Goal: Complete application form: Complete application form

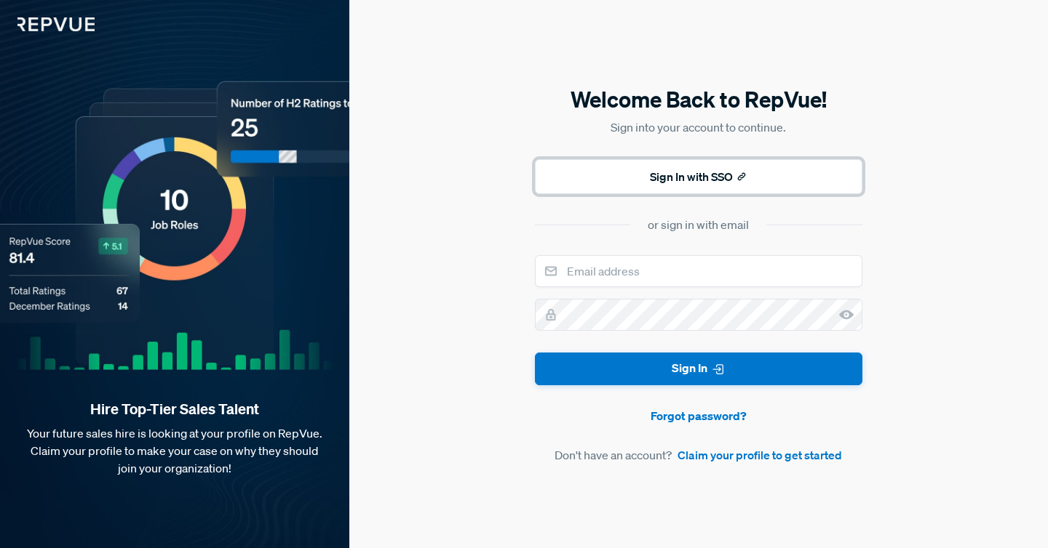
click at [629, 179] on button "Sign In with SSO" at bounding box center [698, 176] width 327 height 35
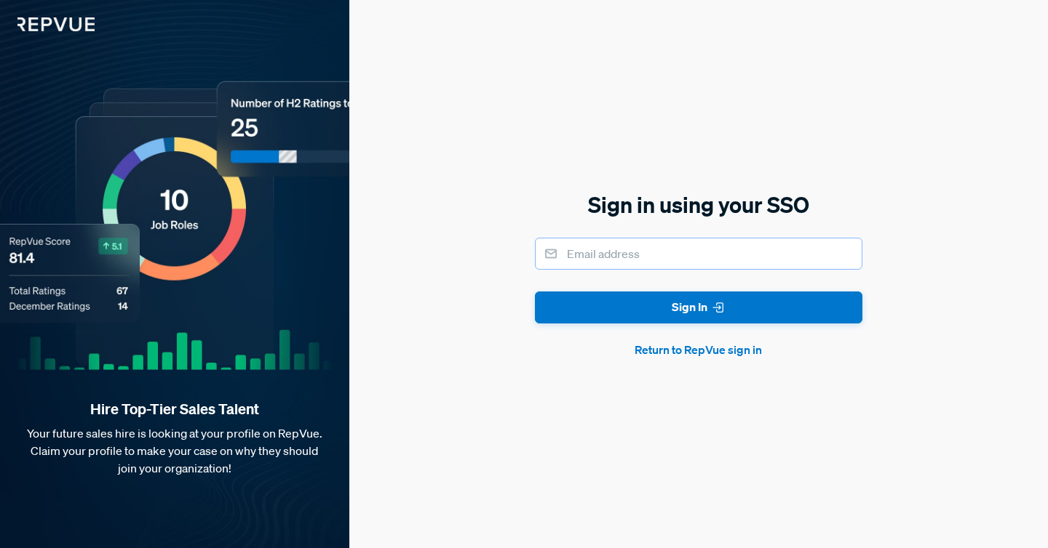
click at [605, 244] on input "email" at bounding box center [698, 254] width 327 height 32
type input "[PERSON_NAME][EMAIL_ADDRESS][PERSON_NAME][DOMAIN_NAME]"
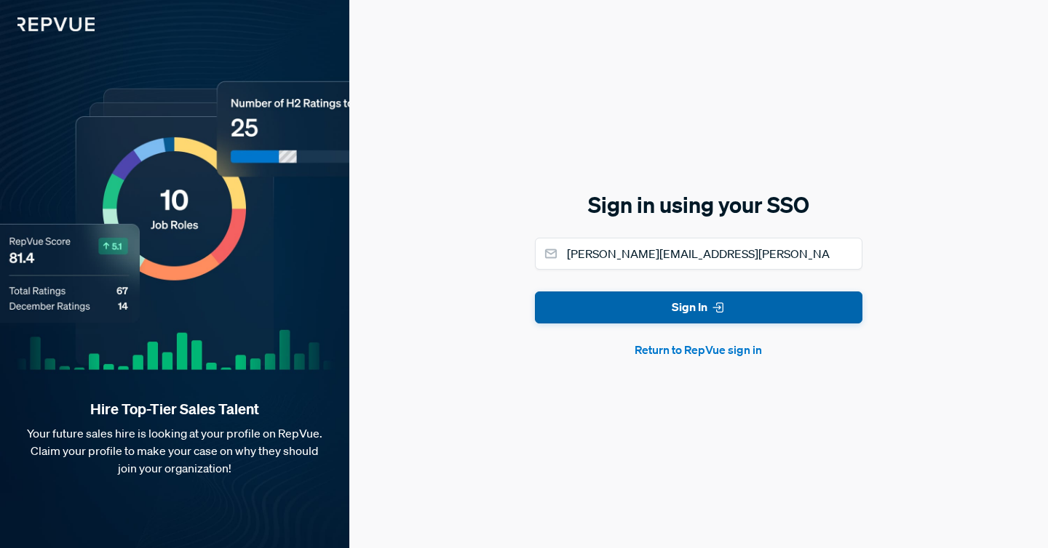
click at [631, 302] on button "Sign In" at bounding box center [698, 308] width 327 height 33
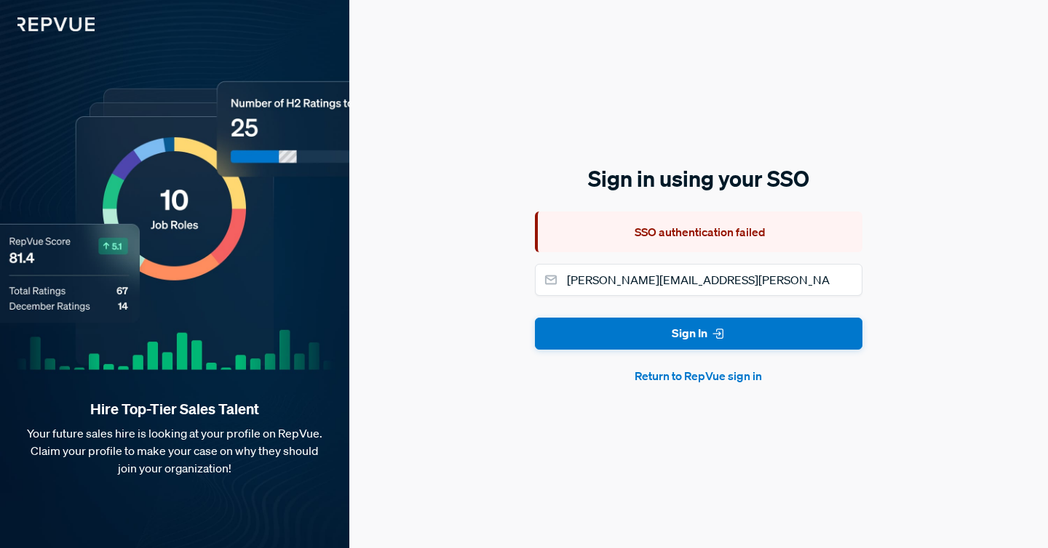
click at [592, 351] on form "[PERSON_NAME][EMAIL_ADDRESS][PERSON_NAME][DOMAIN_NAME] Sign In Return to RepVue…" at bounding box center [698, 324] width 327 height 121
click at [642, 374] on button "Return to RepVue sign in" at bounding box center [698, 375] width 327 height 17
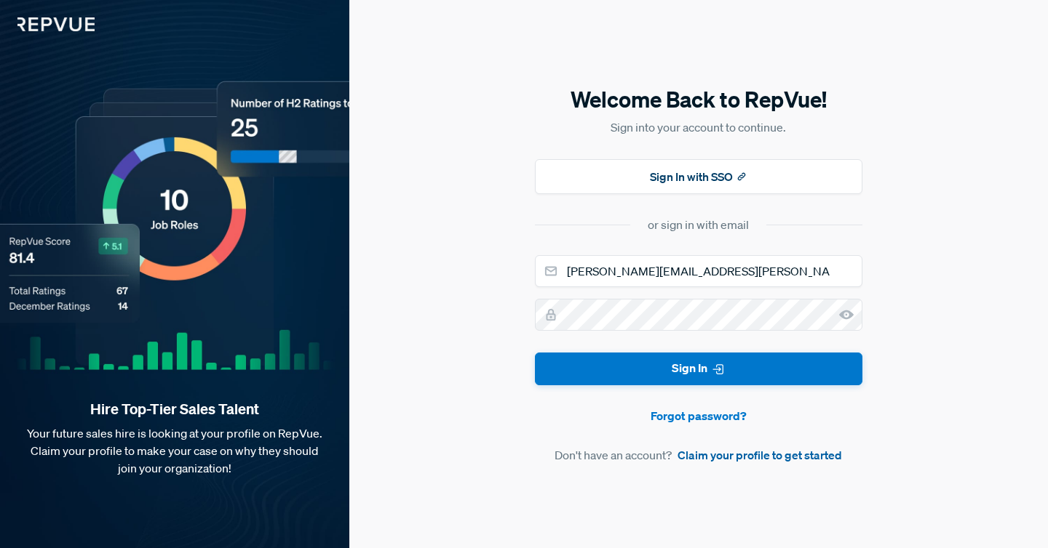
click at [731, 456] on link "Claim your profile to get started" at bounding box center [759, 455] width 164 height 17
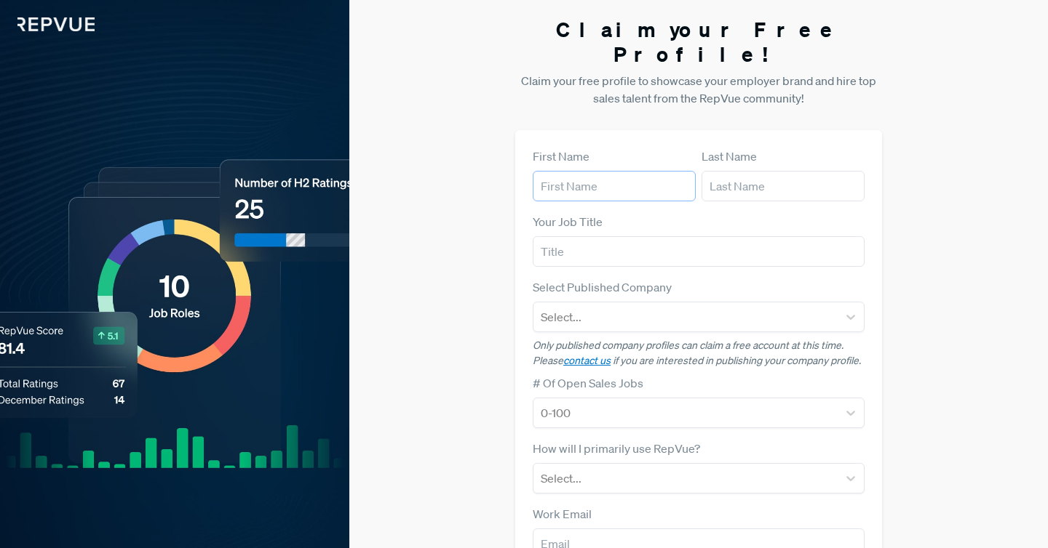
click at [607, 171] on input "text" at bounding box center [613, 186] width 163 height 31
type input "Vraj"
type input "Patel"
type input "LSL"
type input "vraj.meg@gmail.com"
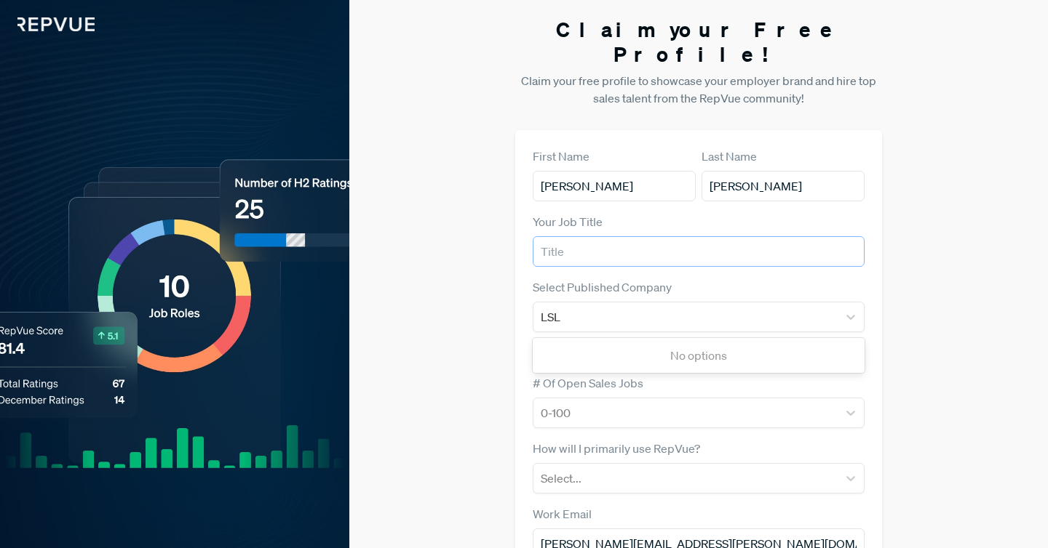
click at [618, 236] on input "text" at bounding box center [698, 251] width 332 height 31
click at [610, 252] on form "First Name Vraj Last Name Patel Your Job Title Select Published Company LSL No …" at bounding box center [698, 422] width 332 height 549
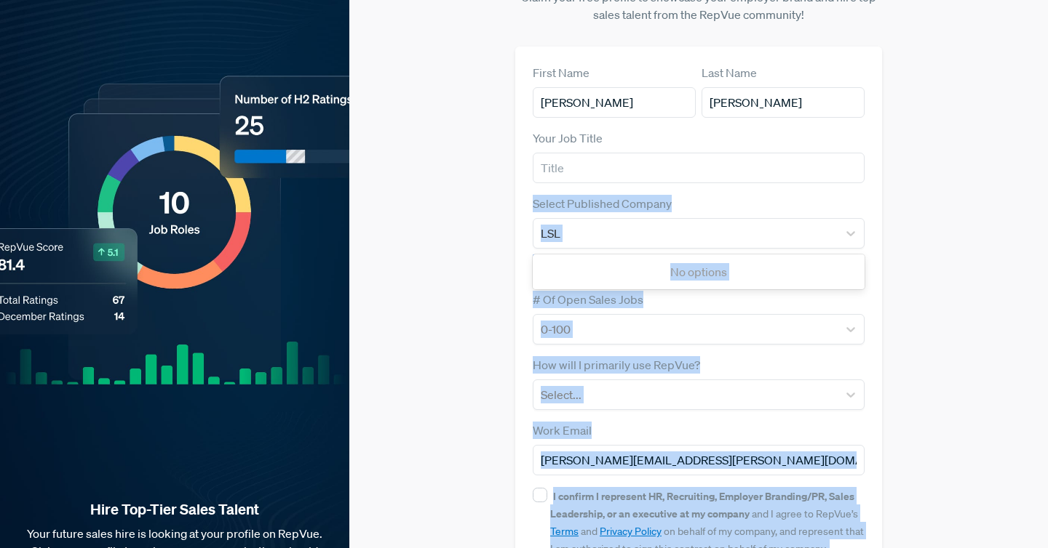
scroll to position [159, 0]
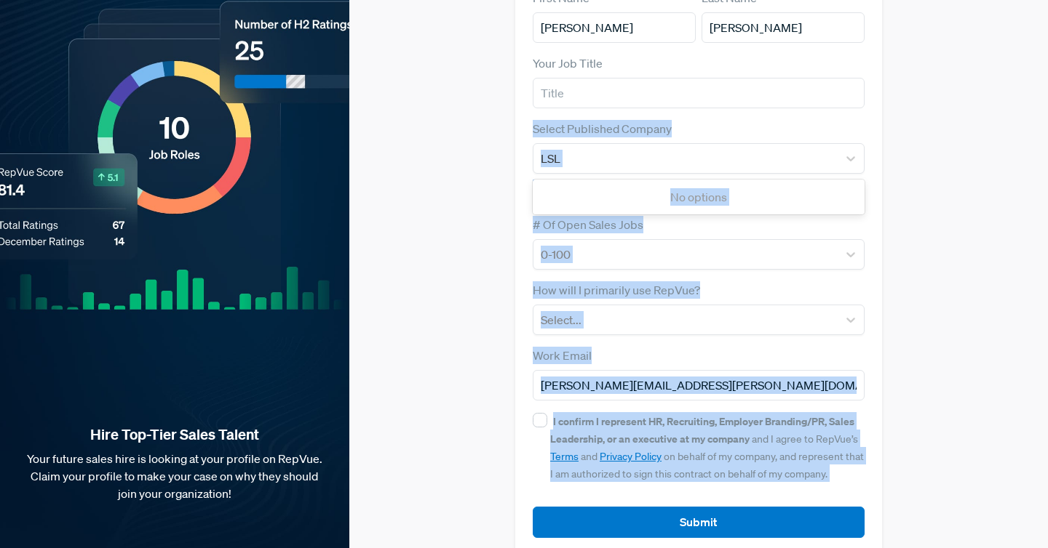
drag, startPoint x: 610, startPoint y: 252, endPoint x: 631, endPoint y: 548, distance: 296.0
click at [631, 548] on section "Claim your Free Profile! Claim your free profile to showcase your employer bran…" at bounding box center [698, 207] width 367 height 732
click at [543, 413] on input "I confirm I represent HR, Recruiting, Employer Branding/PR, Sales Leadership, o…" at bounding box center [539, 420] width 15 height 15
checkbox input "true"
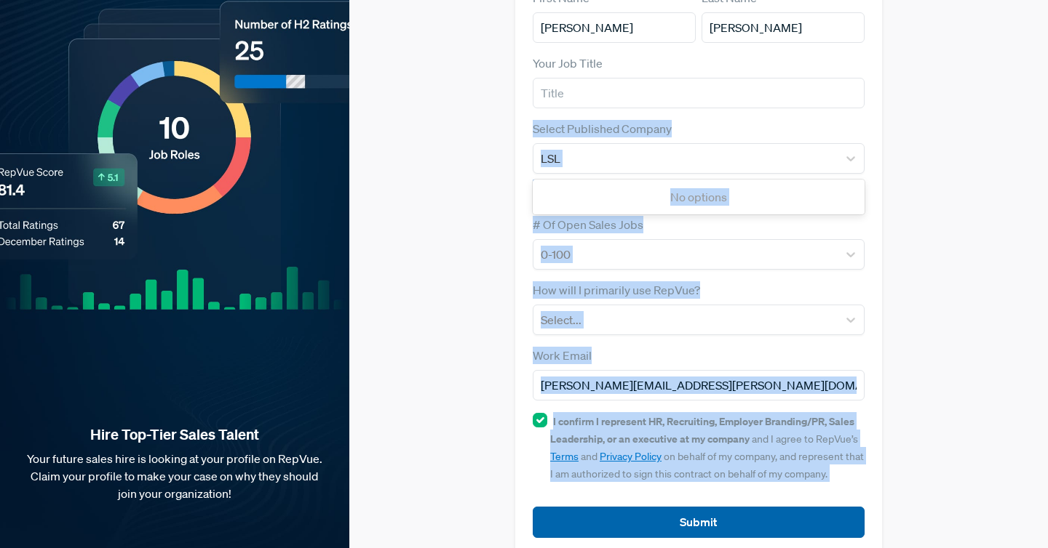
click at [581, 507] on button "Submit" at bounding box center [698, 522] width 332 height 31
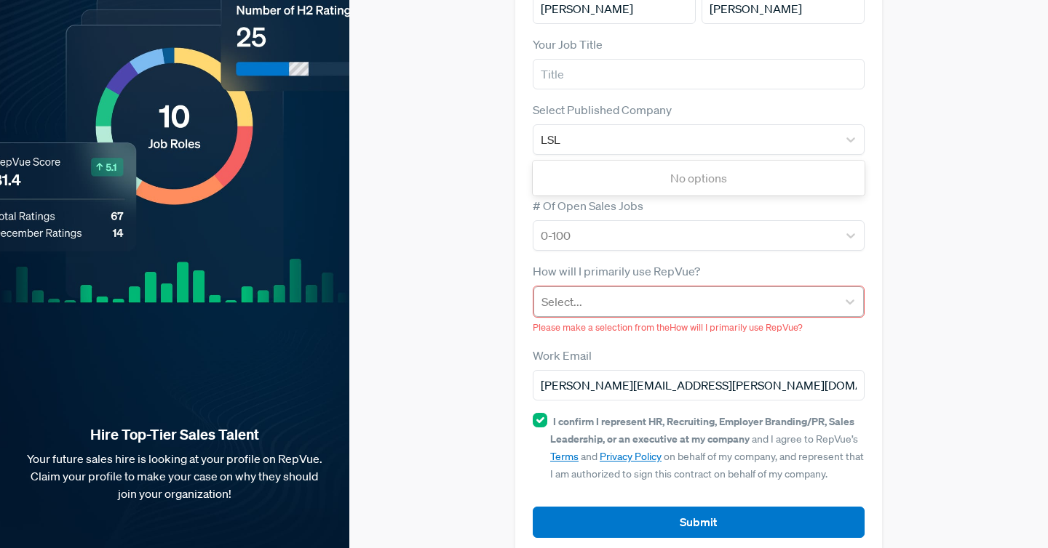
click at [593, 292] on div at bounding box center [685, 302] width 288 height 20
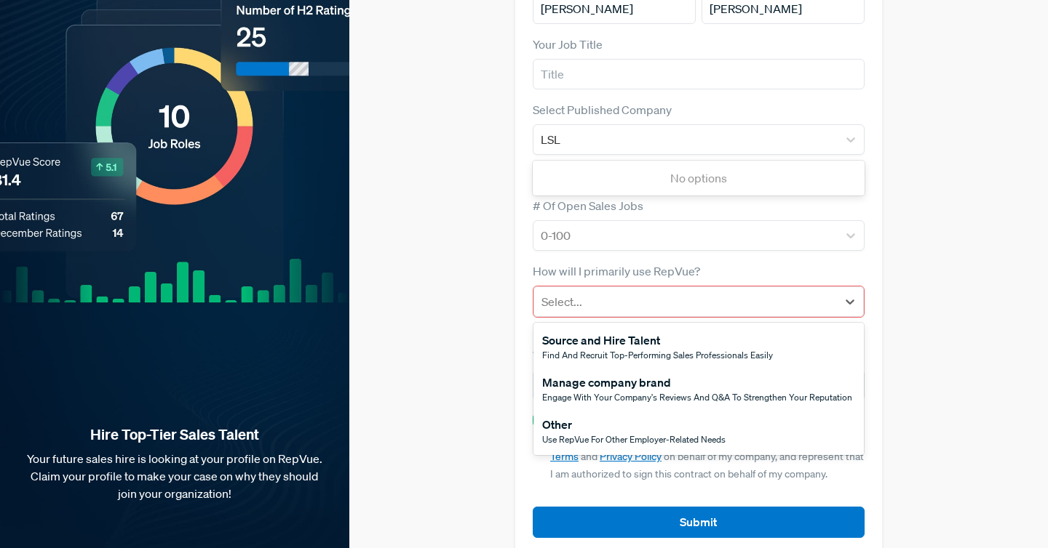
click at [582, 416] on div "Other" at bounding box center [633, 424] width 183 height 17
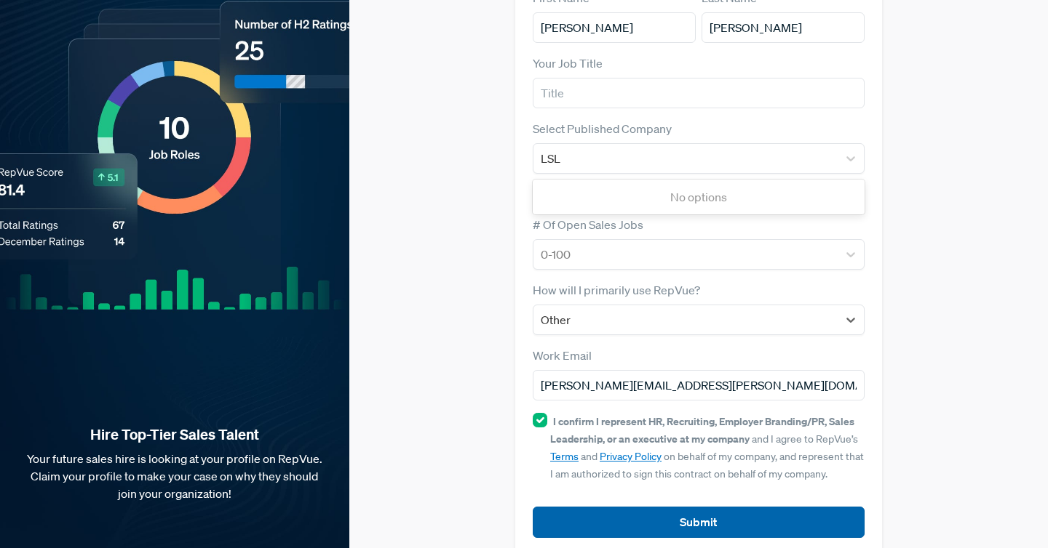
click at [596, 507] on button "Submit" at bounding box center [698, 522] width 332 height 31
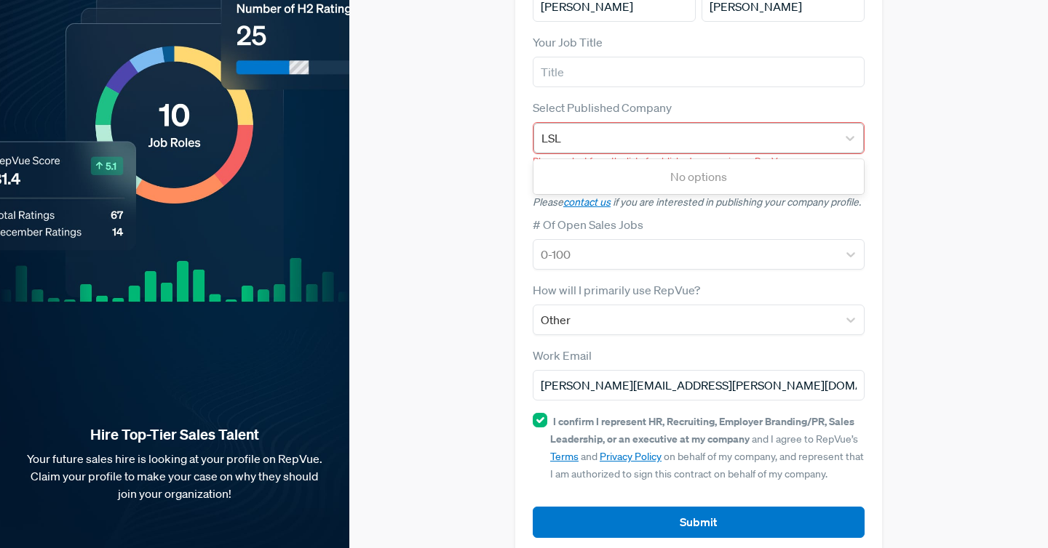
click at [580, 128] on div "LSL" at bounding box center [685, 138] width 288 height 20
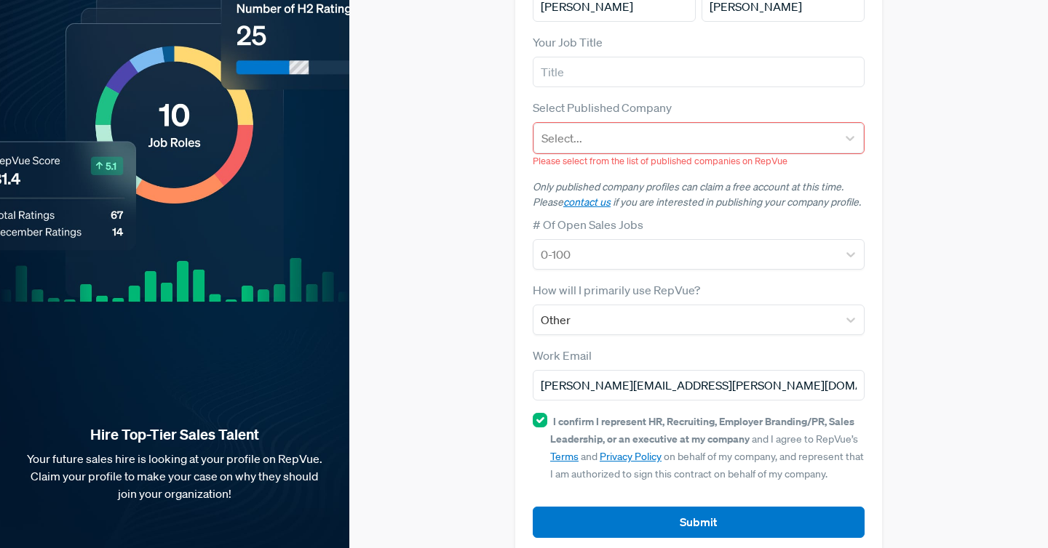
click at [574, 216] on label "# Of Open Sales Jobs" at bounding box center [587, 224] width 111 height 17
click at [620, 128] on div at bounding box center [685, 138] width 288 height 20
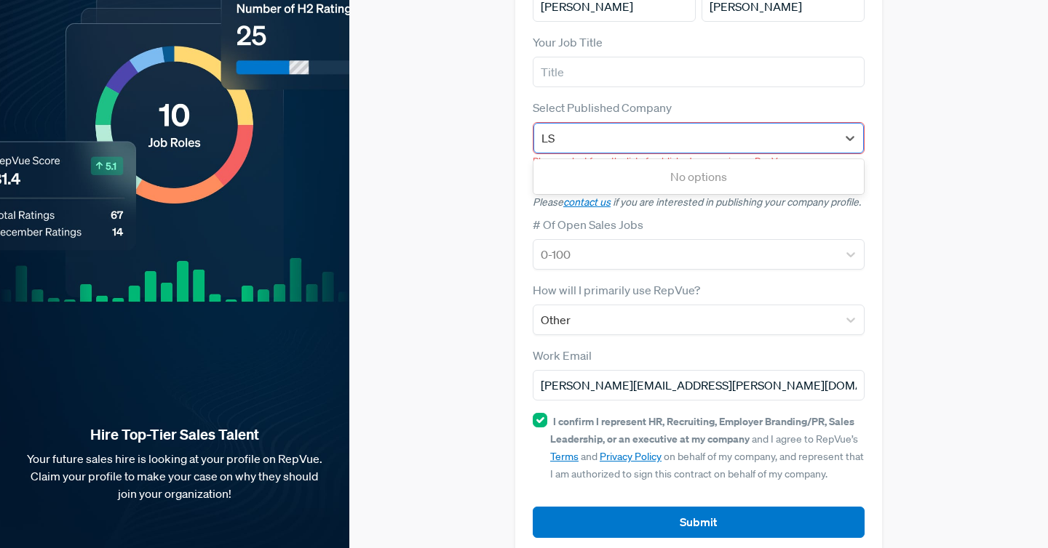
type input "L"
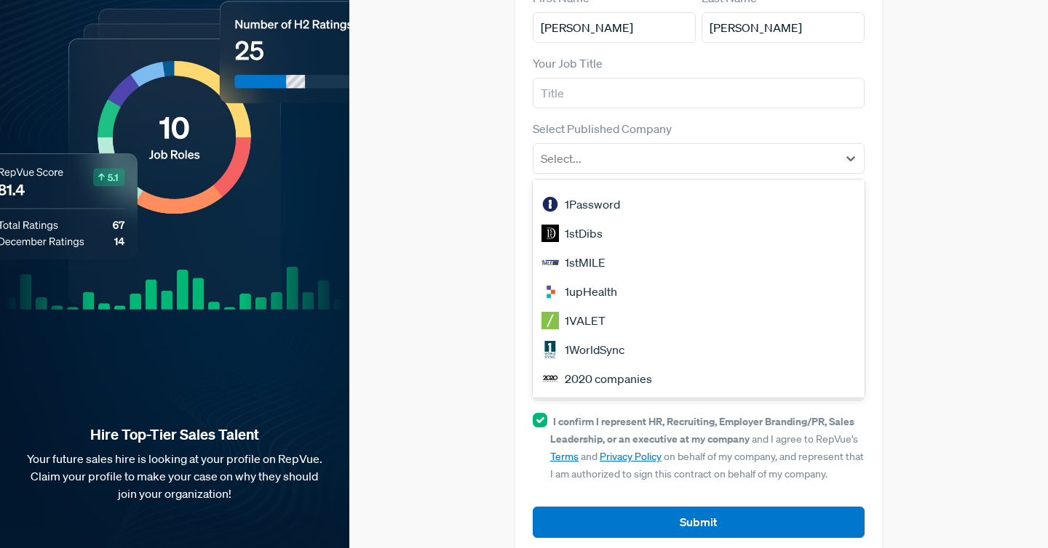
scroll to position [575, 0]
click at [685, 436] on span "I confirm I represent HR, Recruiting, Employer Branding/PR, Sales Leadership, o…" at bounding box center [707, 447] width 314 height 65
click at [547, 428] on input "I confirm I represent HR, Recruiting, Employer Branding/PR, Sales Leadership, o…" at bounding box center [539, 420] width 15 height 15
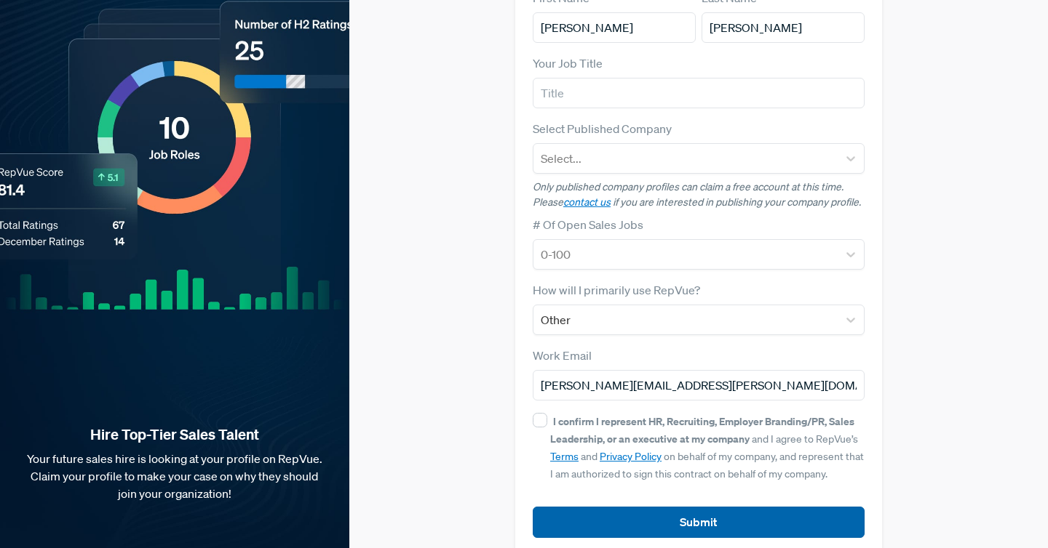
click at [683, 507] on button "Submit" at bounding box center [698, 522] width 332 height 31
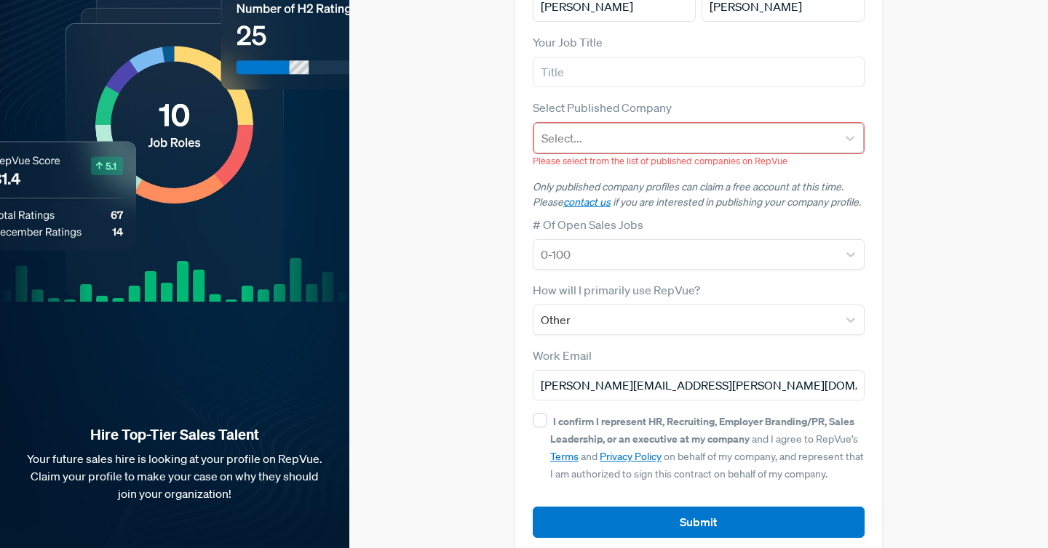
click at [618, 128] on div at bounding box center [685, 138] width 288 height 20
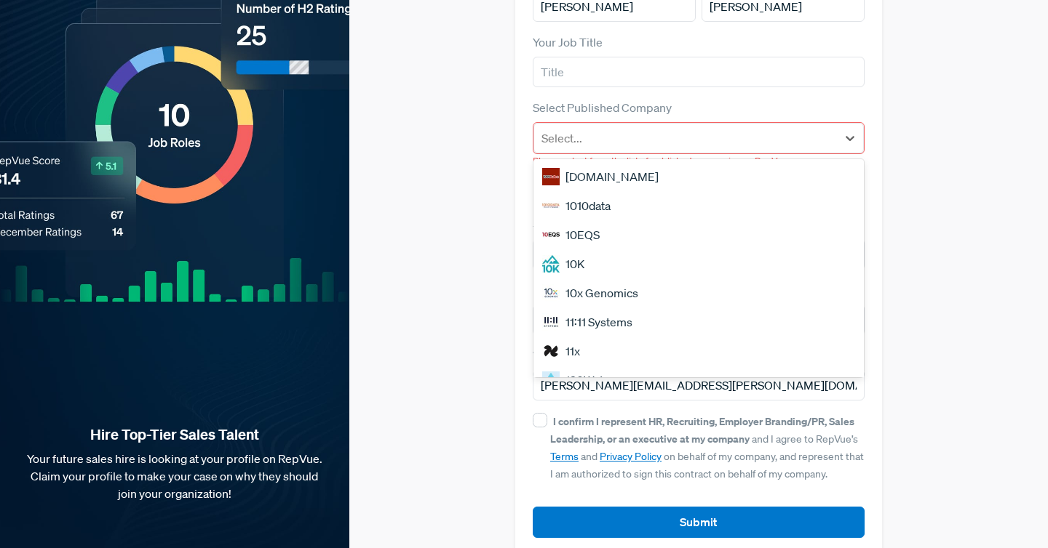
click at [613, 162] on div "1000Bulbs.com" at bounding box center [698, 176] width 330 height 29
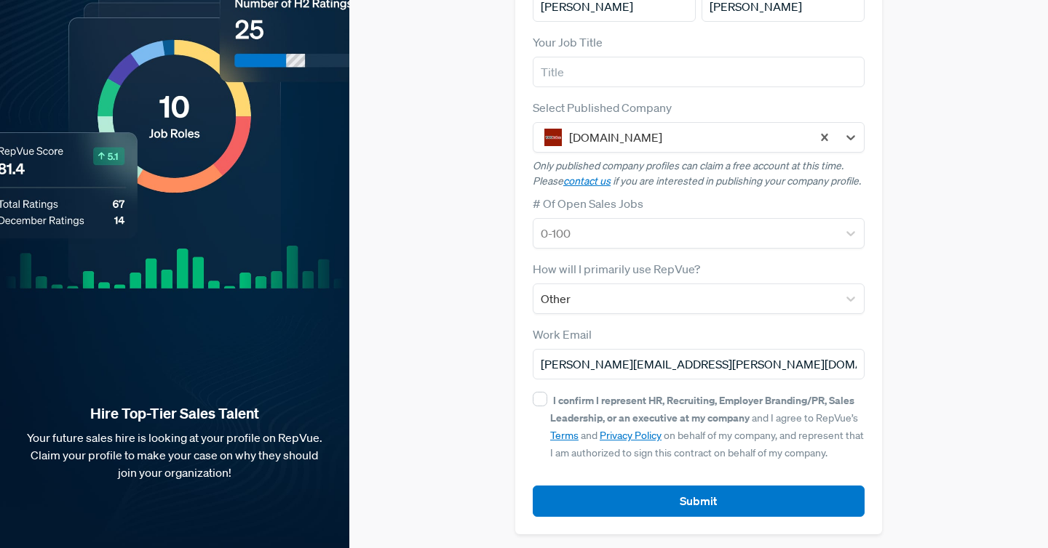
scroll to position [159, 0]
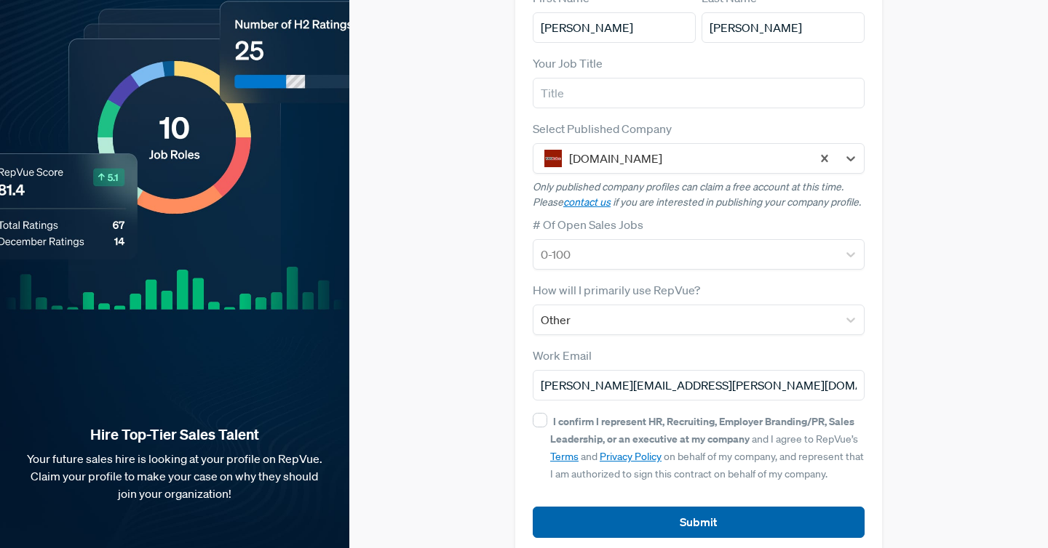
click at [632, 507] on button "Submit" at bounding box center [698, 522] width 332 height 31
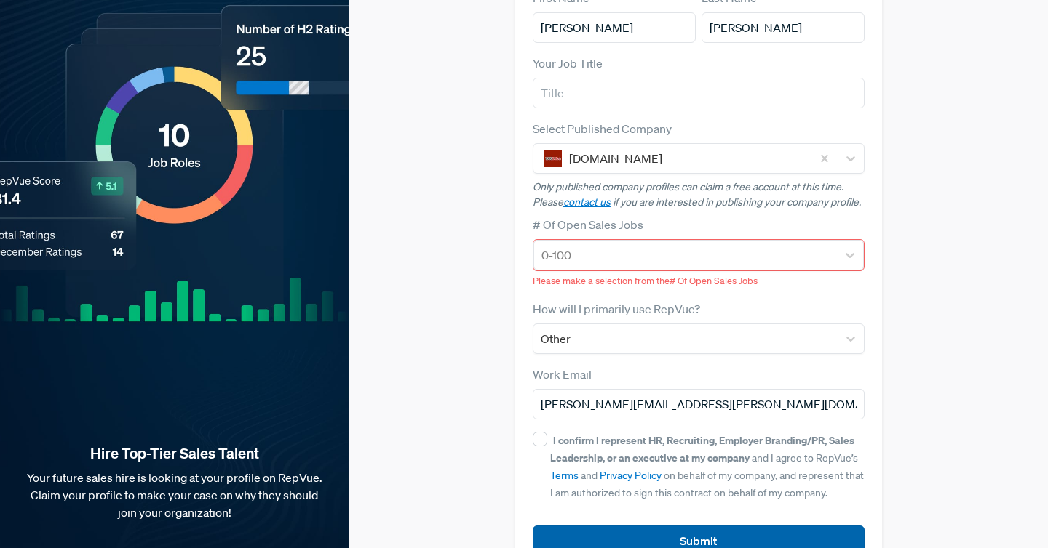
scroll to position [177, 0]
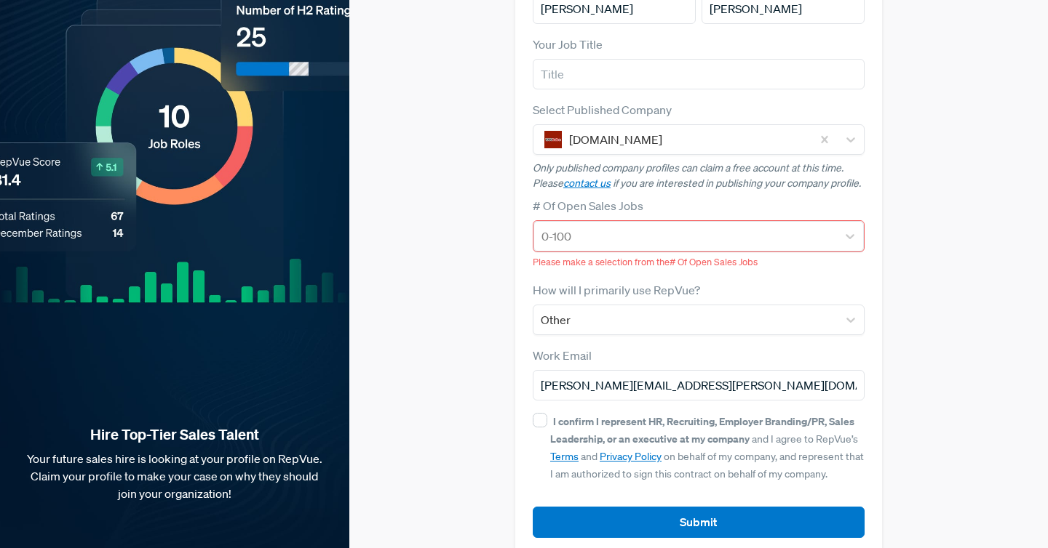
click at [550, 412] on div "I confirm I represent HR, Recruiting, Employer Branding/PR, Sales Leadership, o…" at bounding box center [707, 447] width 314 height 70
click at [547, 413] on input "I confirm I represent HR, Recruiting, Employer Branding/PR, Sales Leadership, o…" at bounding box center [539, 420] width 15 height 15
checkbox input "true"
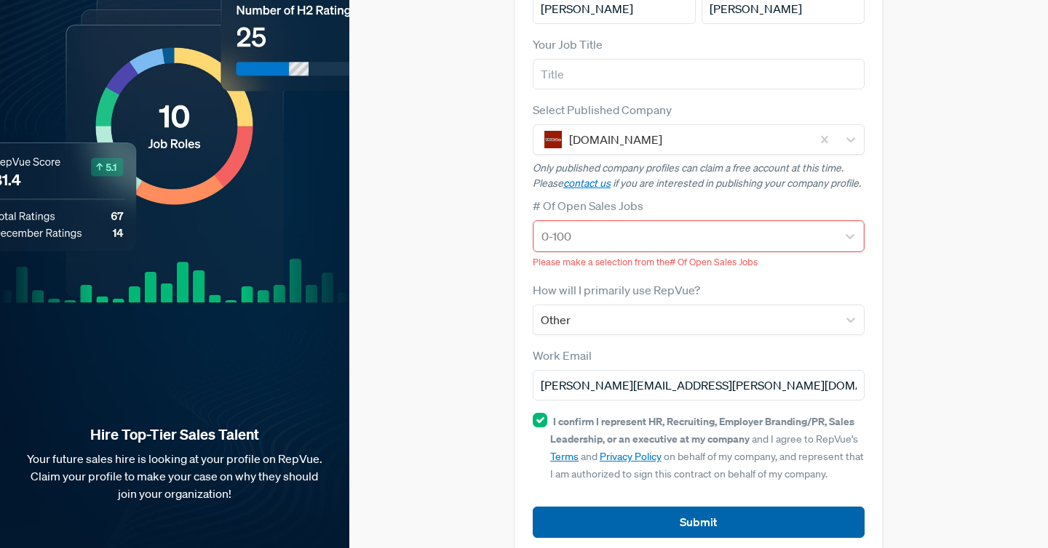
click at [575, 507] on button "Submit" at bounding box center [698, 522] width 332 height 31
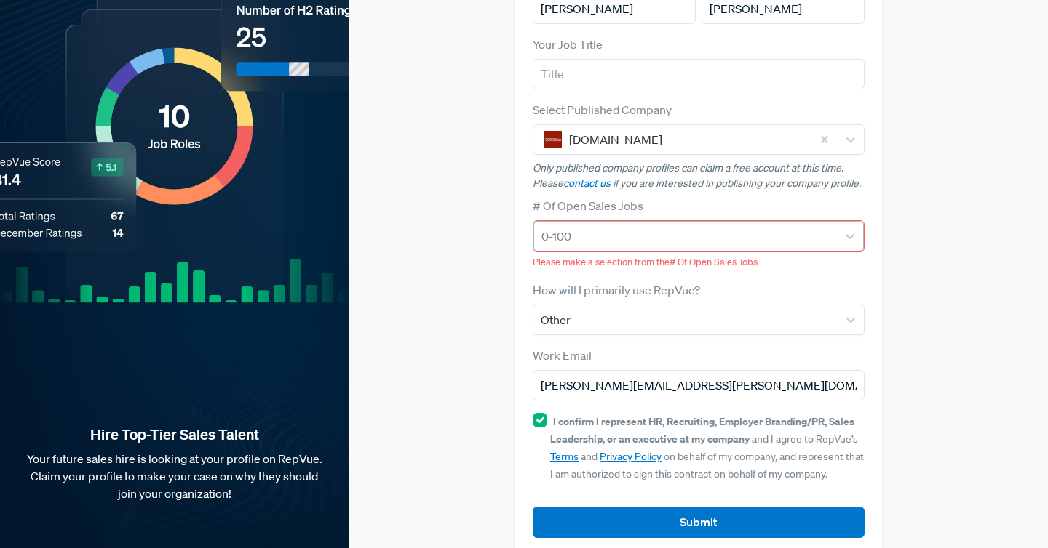
click at [591, 226] on div at bounding box center [685, 236] width 288 height 20
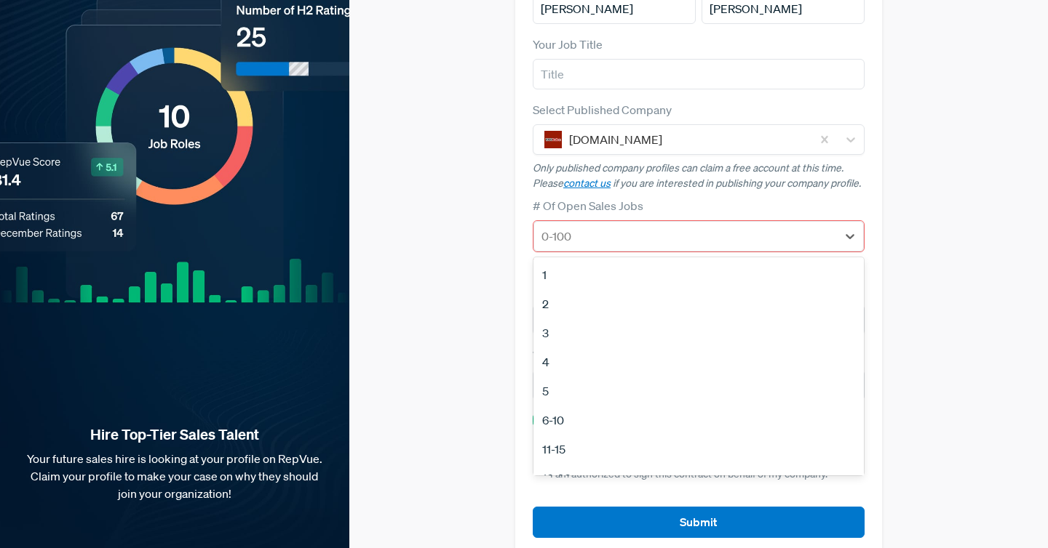
click at [571, 260] on div "1" at bounding box center [698, 274] width 330 height 29
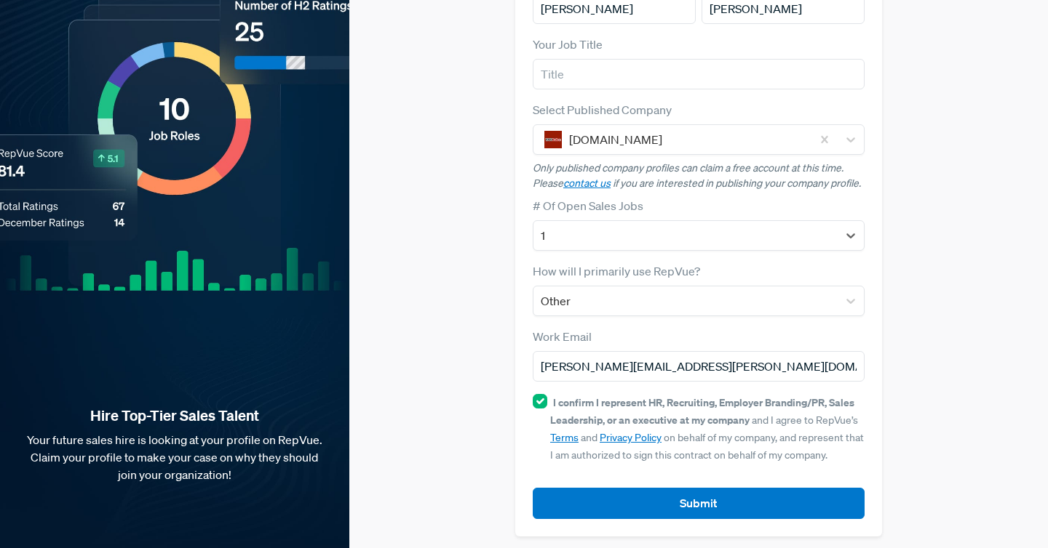
scroll to position [159, 0]
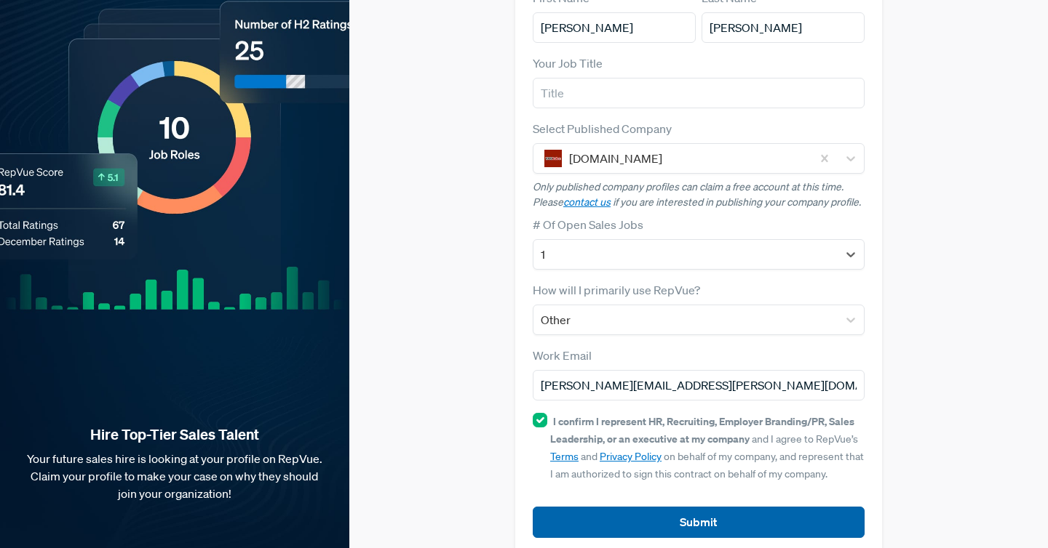
click at [591, 507] on button "Submit" at bounding box center [698, 522] width 332 height 31
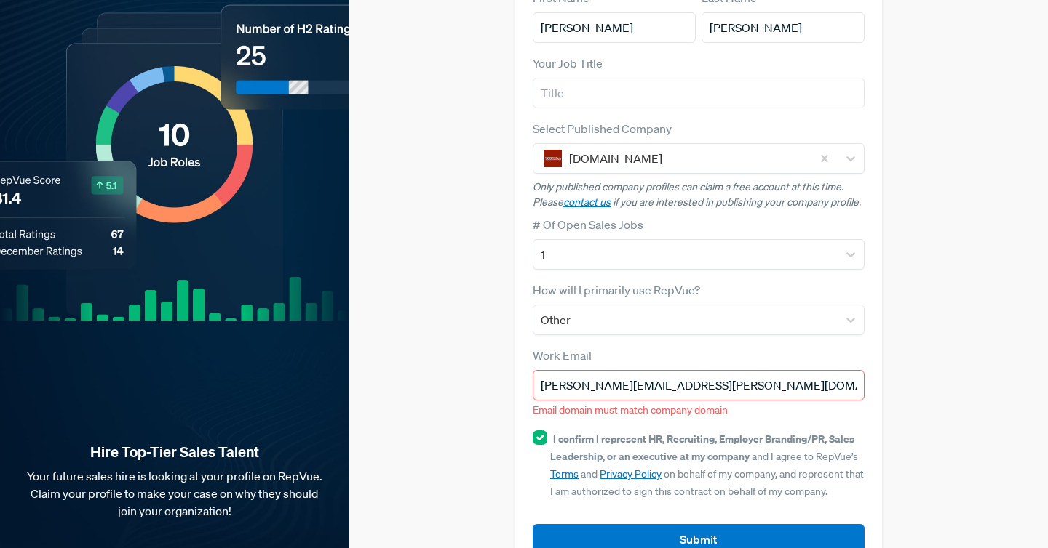
scroll to position [176, 0]
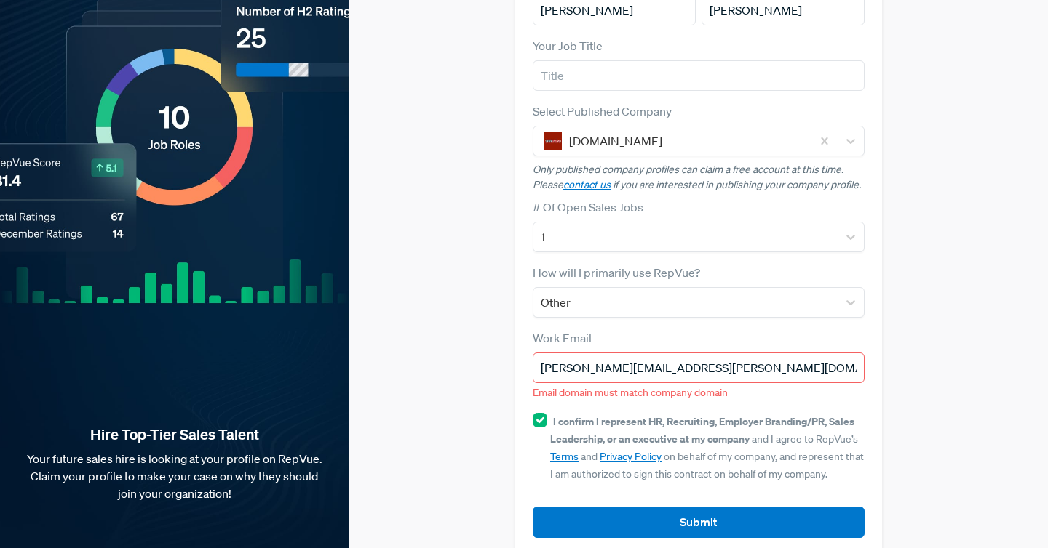
click at [569, 353] on input "vraj.meg@gmail.com" at bounding box center [698, 368] width 332 height 31
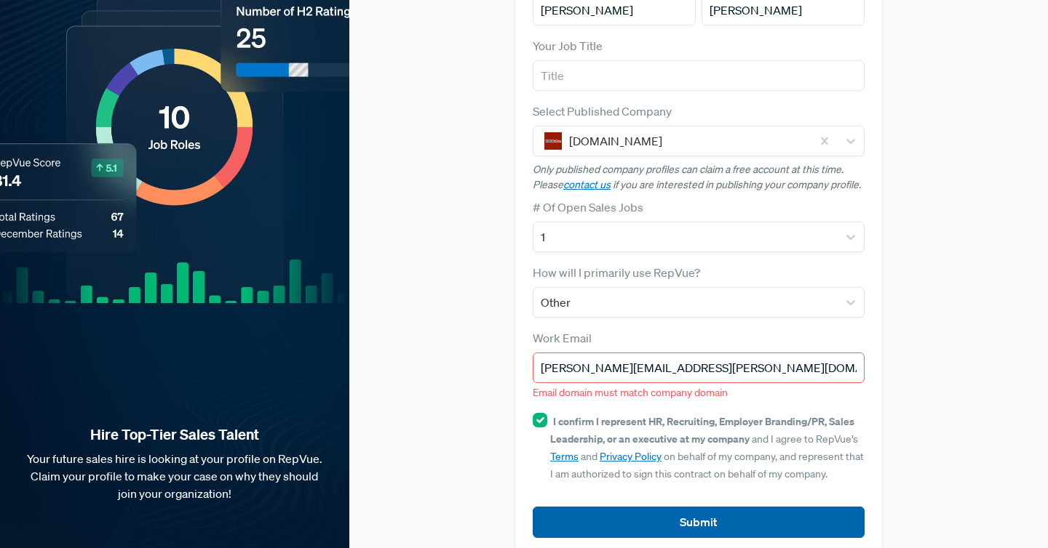
click at [659, 507] on button "Submit" at bounding box center [698, 522] width 332 height 31
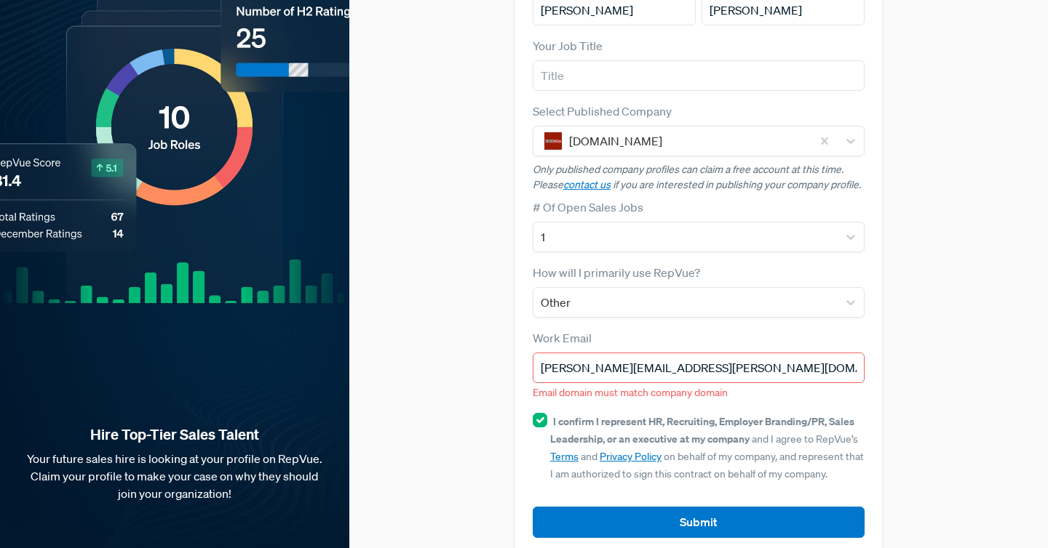
drag, startPoint x: 660, startPoint y: 348, endPoint x: 531, endPoint y: 338, distance: 129.2
click at [531, 338] on div "First Name Vraj Last Name Patel Your Job Title Select Published Company 1000Bul…" at bounding box center [698, 255] width 367 height 602
click at [437, 297] on div "Claim your Free Profile! Claim your free profile to showcase your employer bran…" at bounding box center [698, 198] width 698 height 749
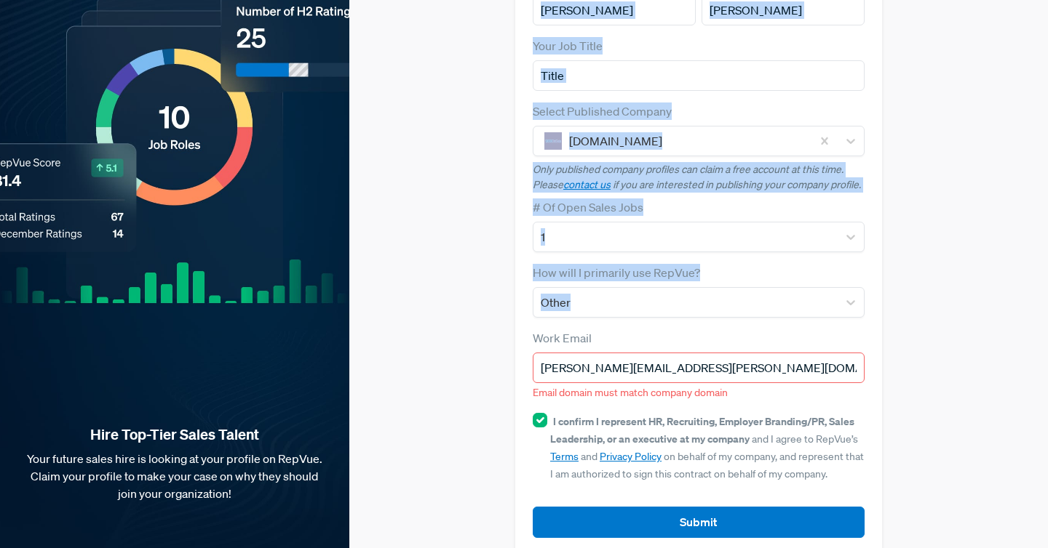
scroll to position [0, 0]
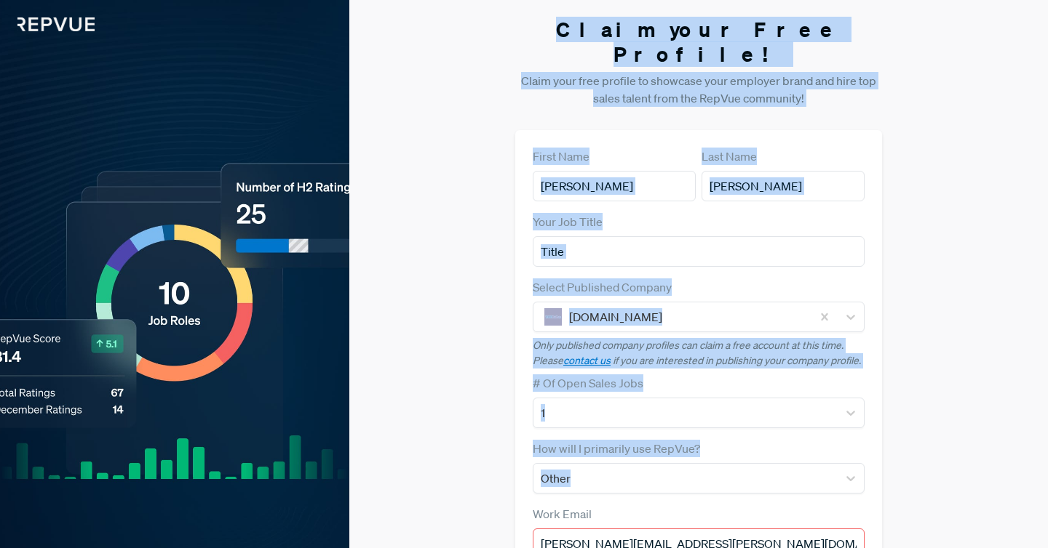
drag, startPoint x: 437, startPoint y: 297, endPoint x: 445, endPoint y: -103, distance: 399.4
click at [445, 0] on html "Hire Top-Tier Sales Talent Your future sales hire is looking at your profile on…" at bounding box center [524, 374] width 1048 height 749
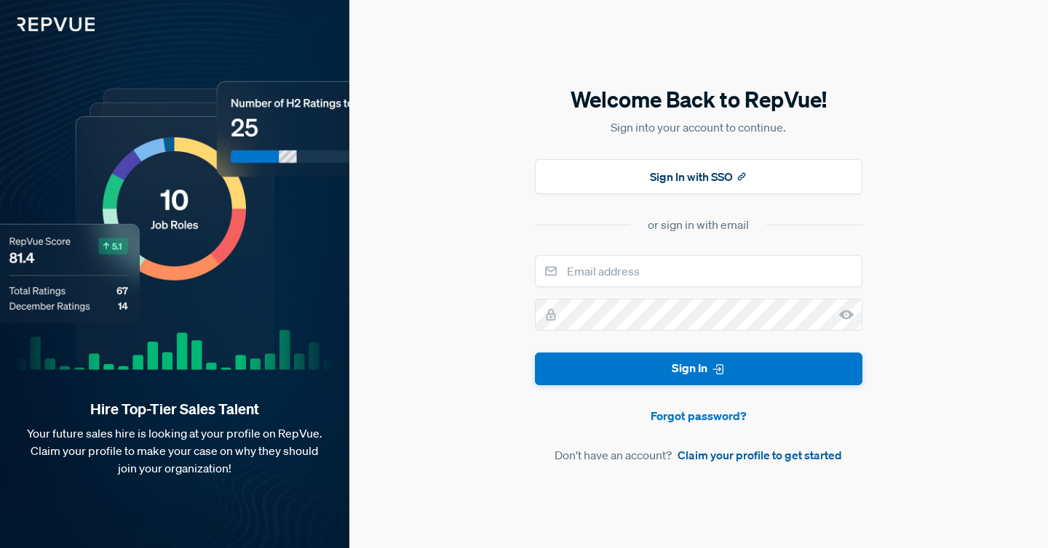
click at [745, 451] on link "Claim your profile to get started" at bounding box center [759, 455] width 164 height 17
click at [693, 179] on button "Sign In with SSO" at bounding box center [698, 176] width 327 height 35
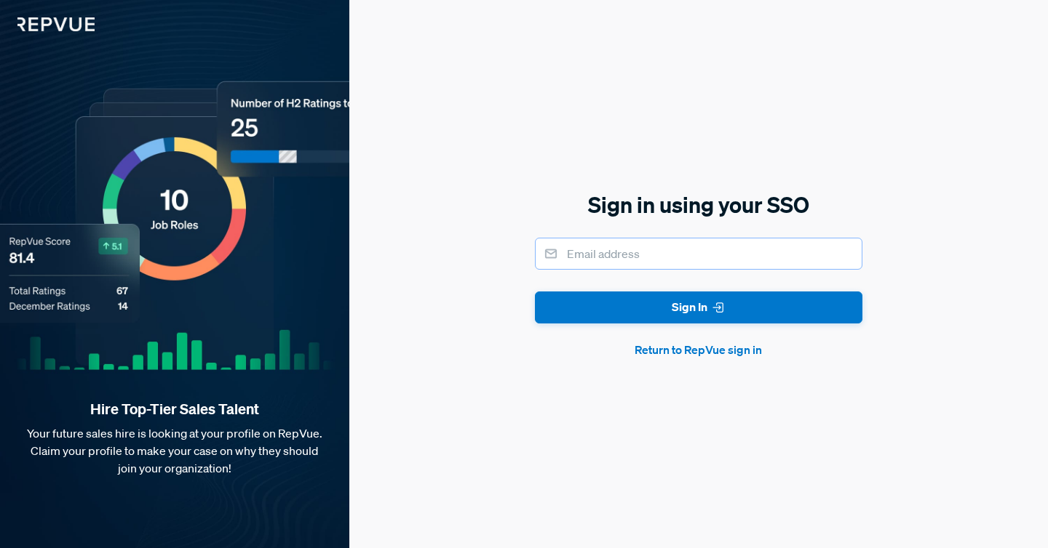
click at [634, 257] on input "email" at bounding box center [698, 254] width 327 height 32
click at [641, 255] on input "email" at bounding box center [698, 254] width 327 height 32
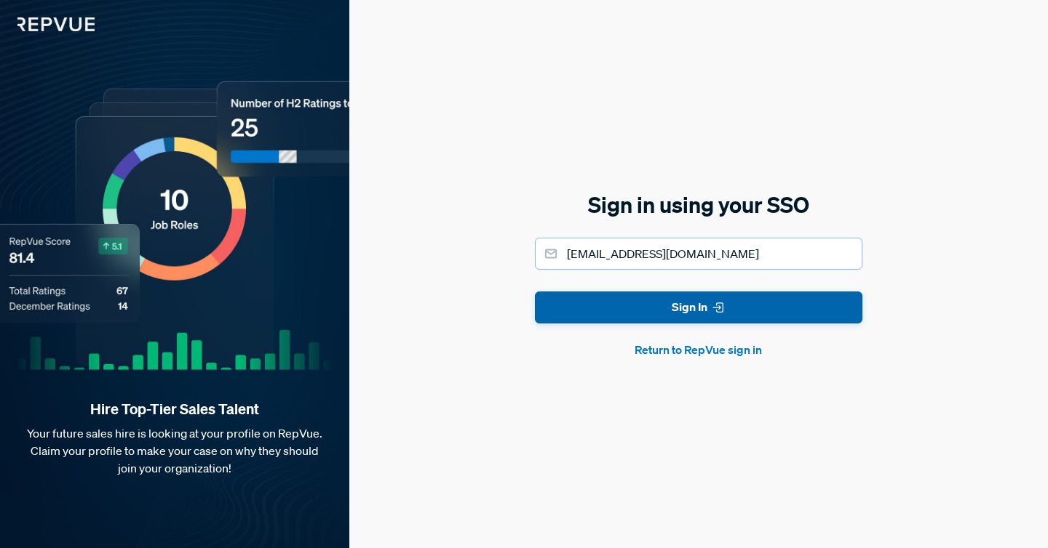
type input "[EMAIL_ADDRESS][DOMAIN_NAME]"
click at [676, 313] on button "Sign In" at bounding box center [698, 308] width 327 height 33
